Goal: Task Accomplishment & Management: Manage account settings

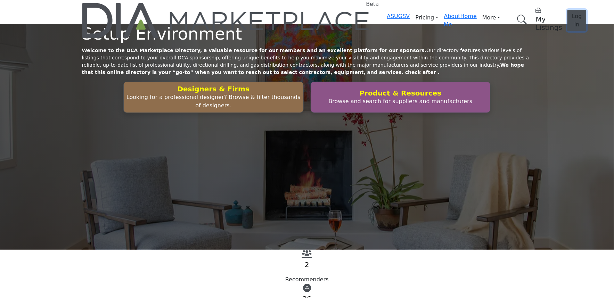
click at [572, 15] on span "Log In" at bounding box center [577, 20] width 10 height 15
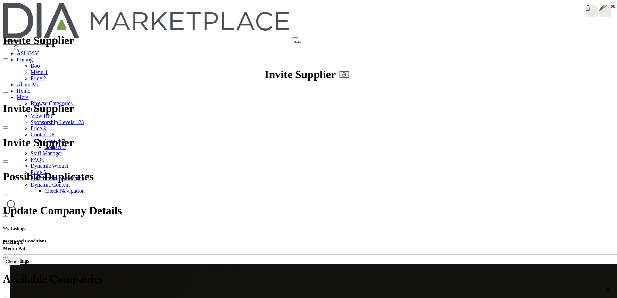
drag, startPoint x: 385, startPoint y: 231, endPoint x: 388, endPoint y: 228, distance: 3.7
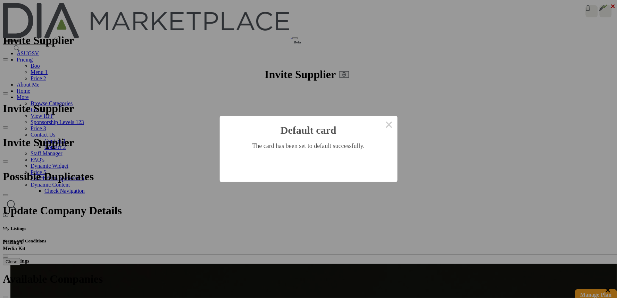
click at [304, 164] on button "Ok" at bounding box center [308, 166] width 19 height 13
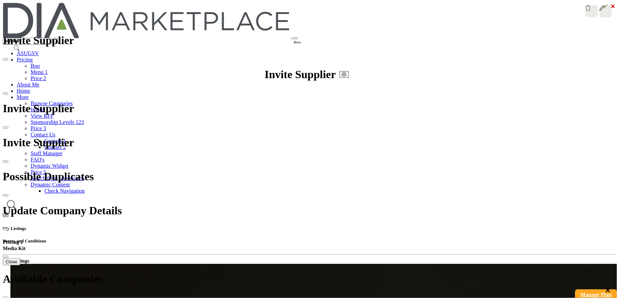
scroll to position [165, 0]
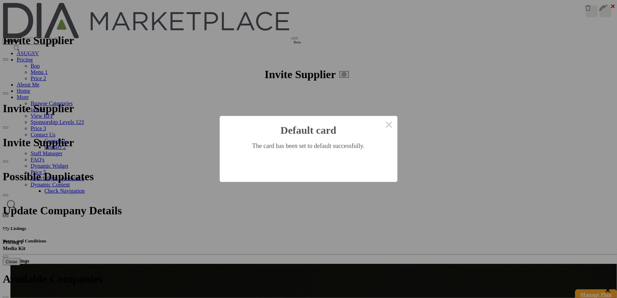
click at [306, 161] on button "Ok" at bounding box center [308, 166] width 19 height 13
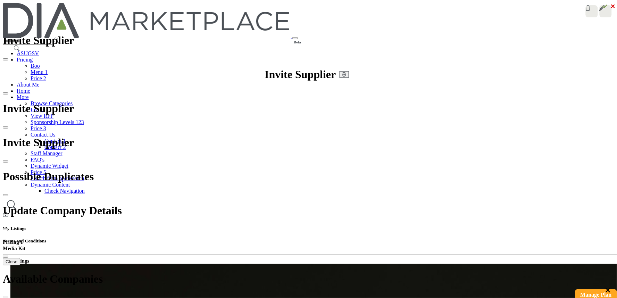
scroll to position [196, 0]
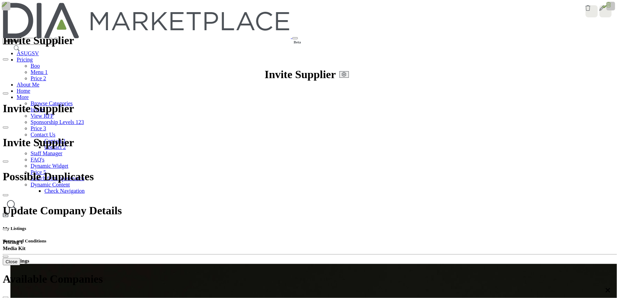
drag, startPoint x: 259, startPoint y: 223, endPoint x: 182, endPoint y: 241, distance: 79.4
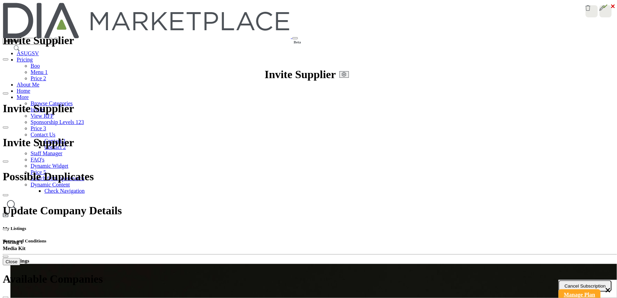
scroll to position [196, 0]
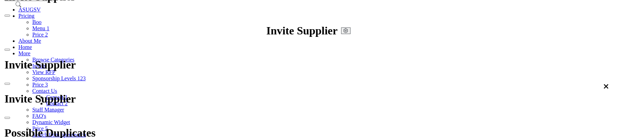
scroll to position [116, 0]
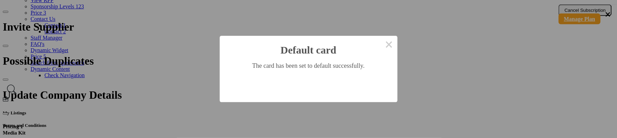
click at [315, 81] on button "Ok" at bounding box center [308, 86] width 19 height 13
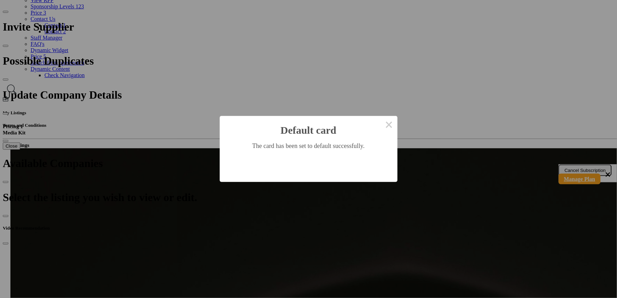
click at [303, 137] on button "Ok" at bounding box center [308, 166] width 19 height 13
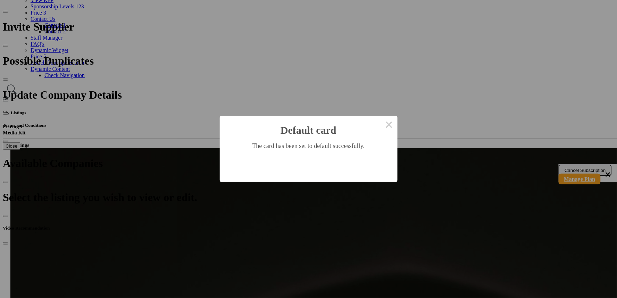
click at [310, 137] on button "Ok" at bounding box center [308, 166] width 19 height 13
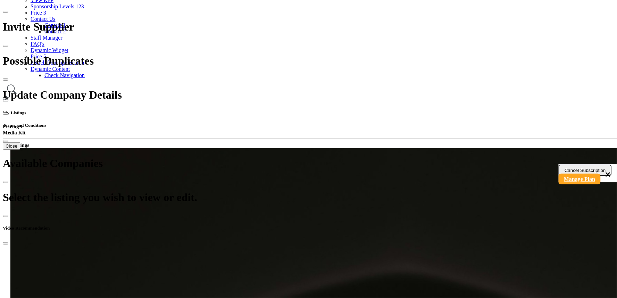
scroll to position [498, 0]
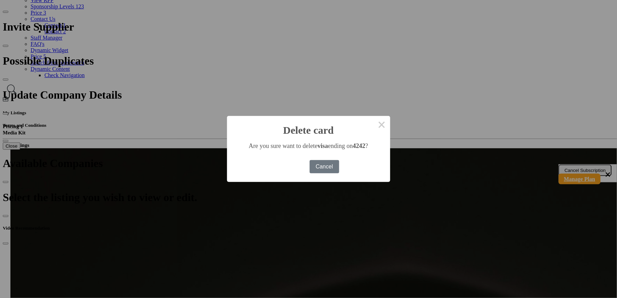
click at [296, 137] on button "Delete" at bounding box center [292, 166] width 28 height 13
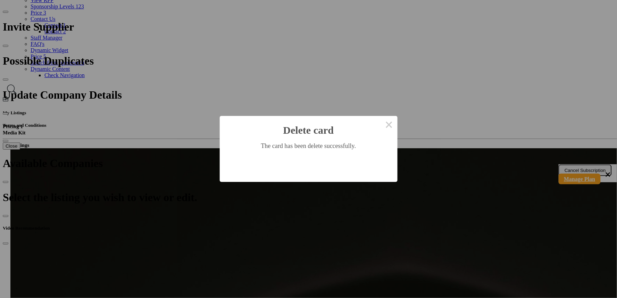
click at [300, 137] on button "OK" at bounding box center [308, 166] width 20 height 13
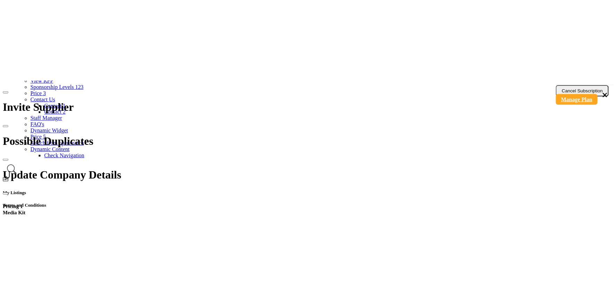
scroll to position [137, 0]
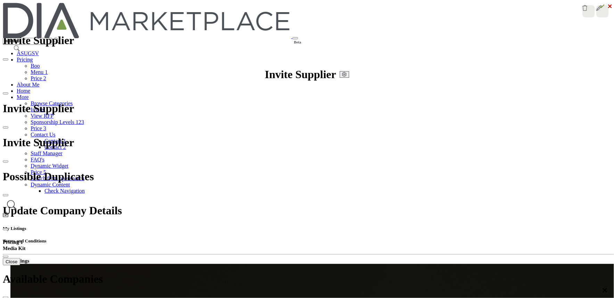
drag, startPoint x: 247, startPoint y: 82, endPoint x: 369, endPoint y: 85, distance: 122.3
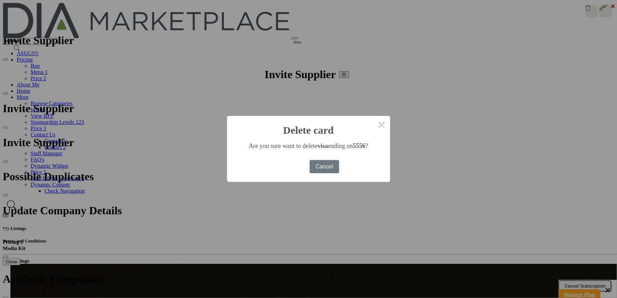
click at [294, 165] on button "Delete" at bounding box center [292, 166] width 28 height 13
click at [305, 164] on button "OK" at bounding box center [308, 166] width 20 height 13
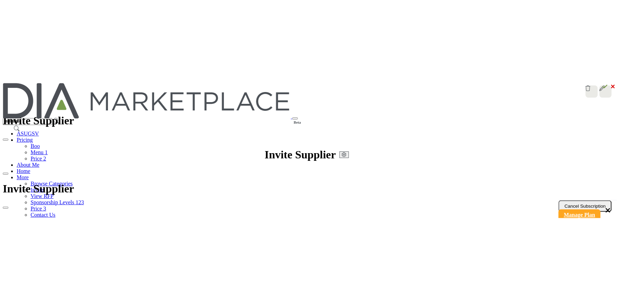
scroll to position [214, 0]
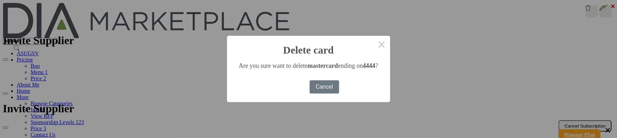
click at [293, 85] on button "Delete" at bounding box center [292, 86] width 28 height 13
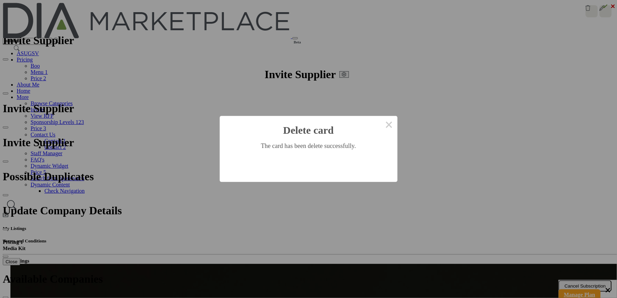
scroll to position [137, 0]
click at [307, 164] on button "OK" at bounding box center [308, 166] width 20 height 13
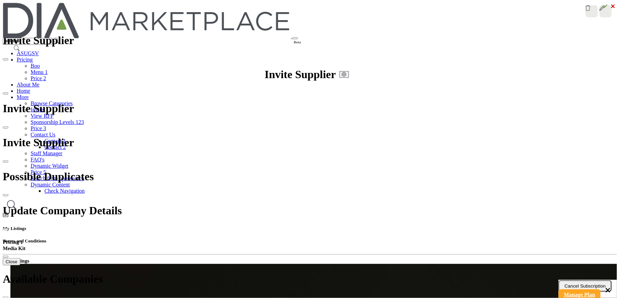
scroll to position [397, 0]
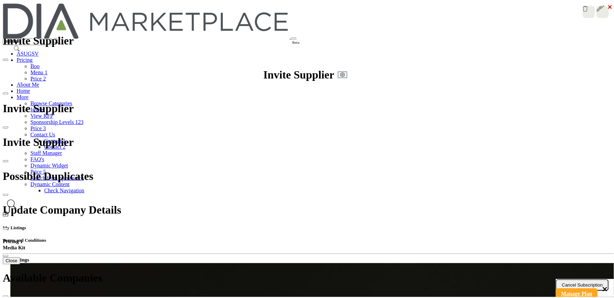
scroll to position [0, 0]
